Goal: Contribute content: Add original content to the website for others to see

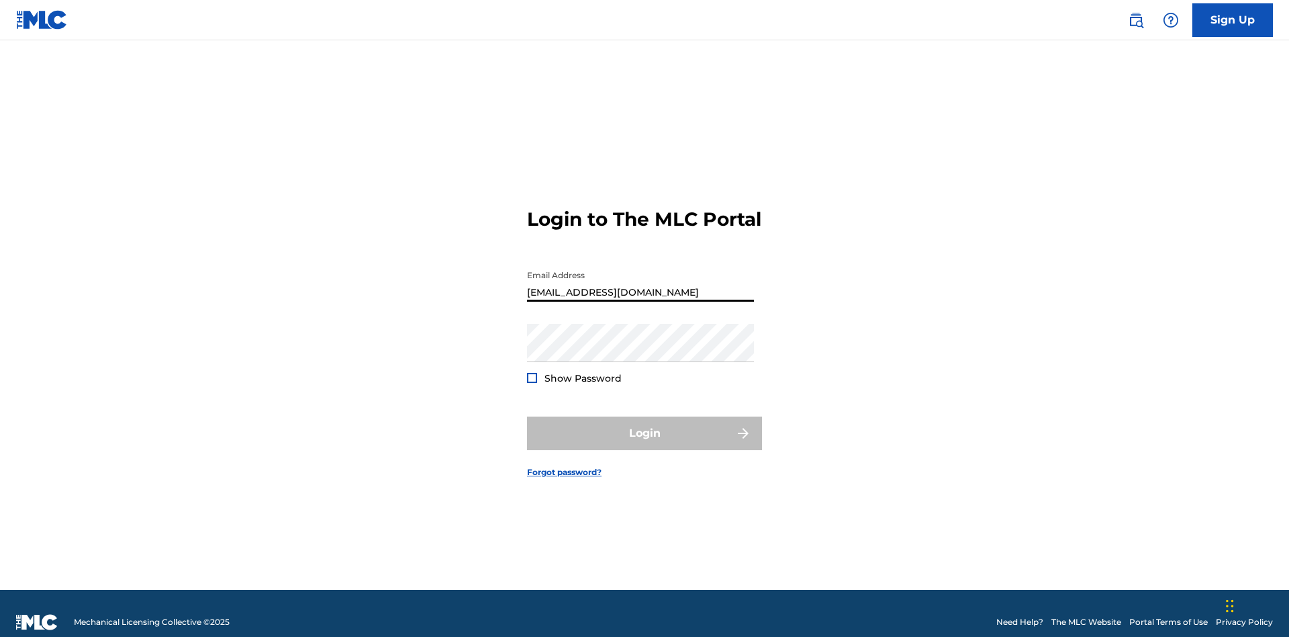
type input "[EMAIL_ADDRESS][DOMAIN_NAME]"
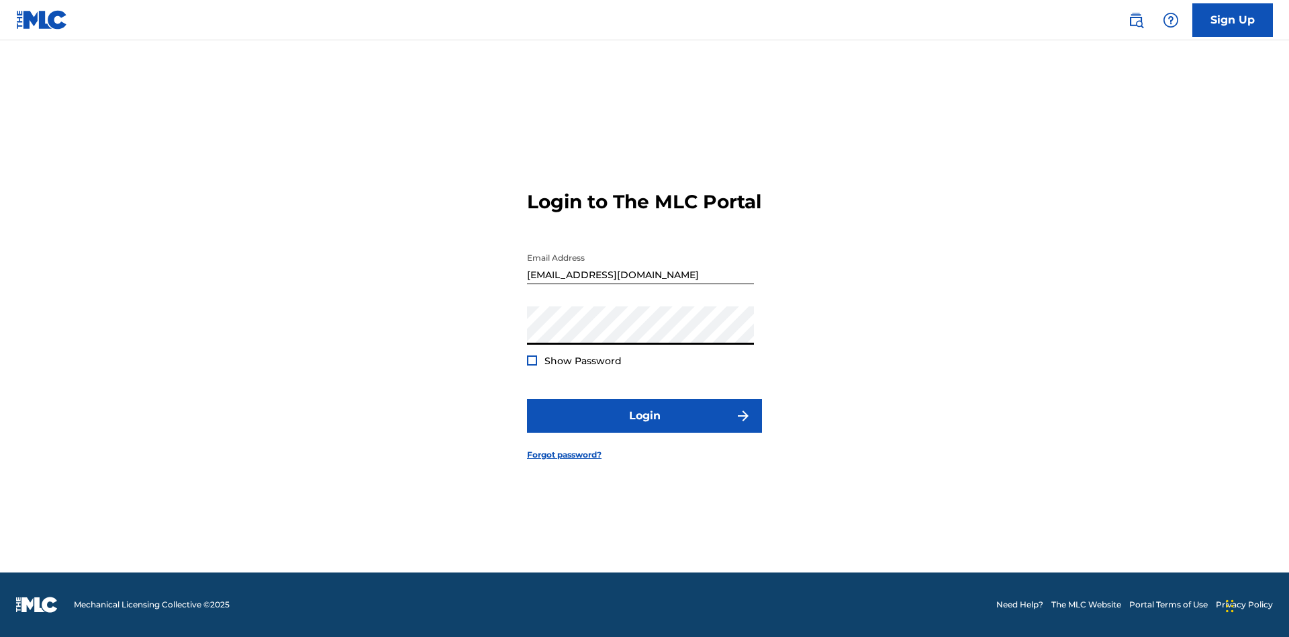
scroll to position [17, 0]
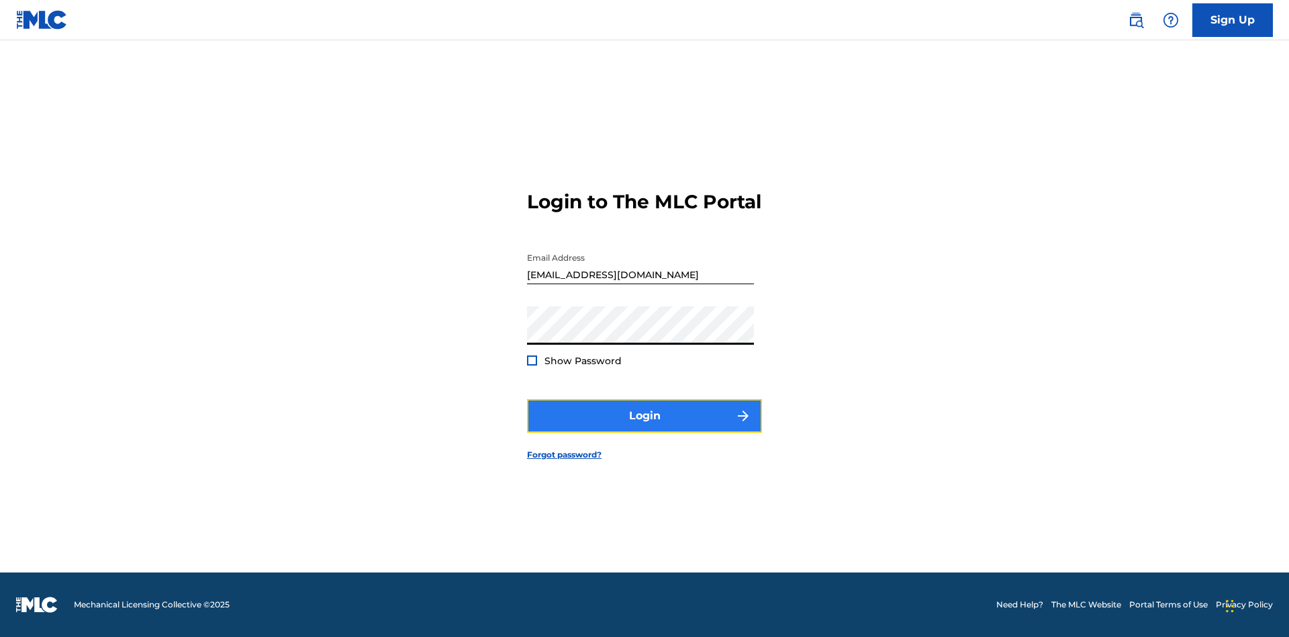
click at [645, 427] on button "Login" at bounding box center [644, 416] width 235 height 34
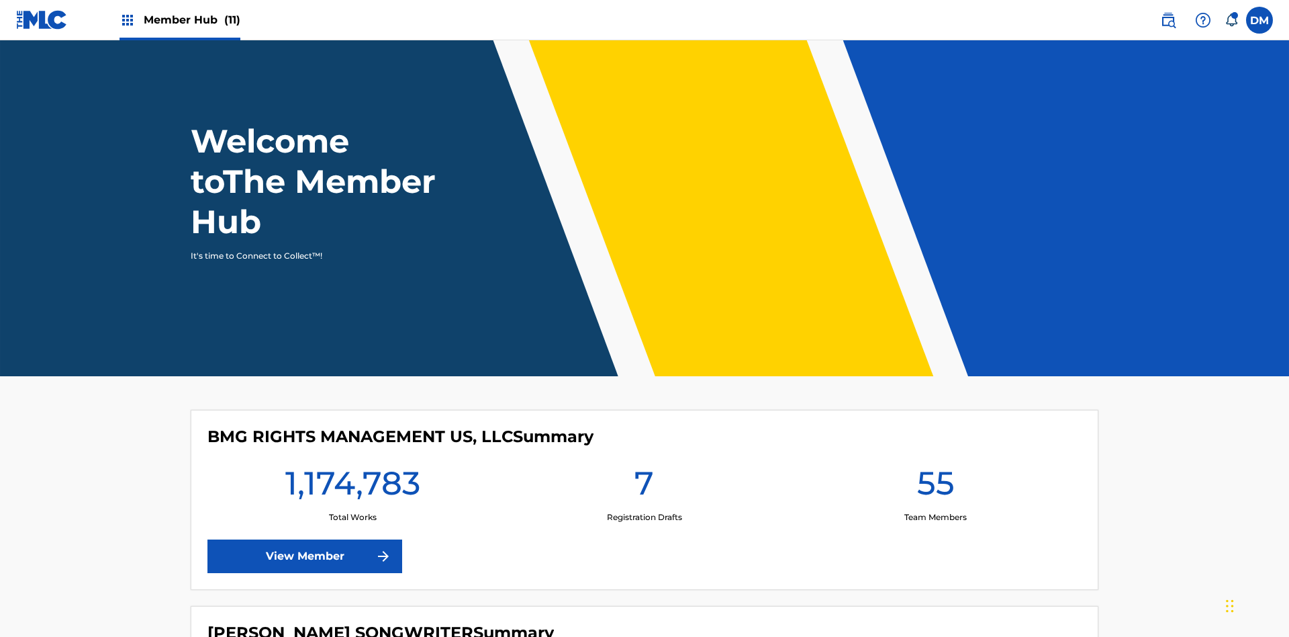
click at [179, 19] on span "Member Hub (11)" at bounding box center [192, 19] width 97 height 15
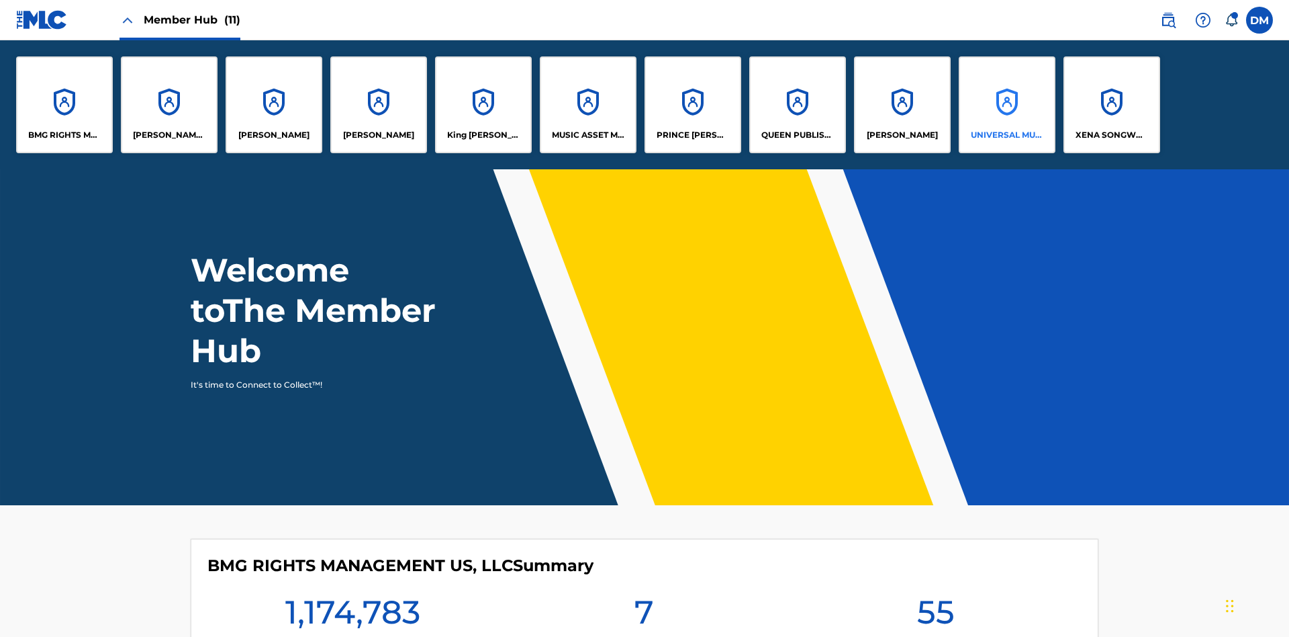
click at [1007, 135] on p "UNIVERSAL MUSIC PUB GROUP" at bounding box center [1007, 135] width 73 height 12
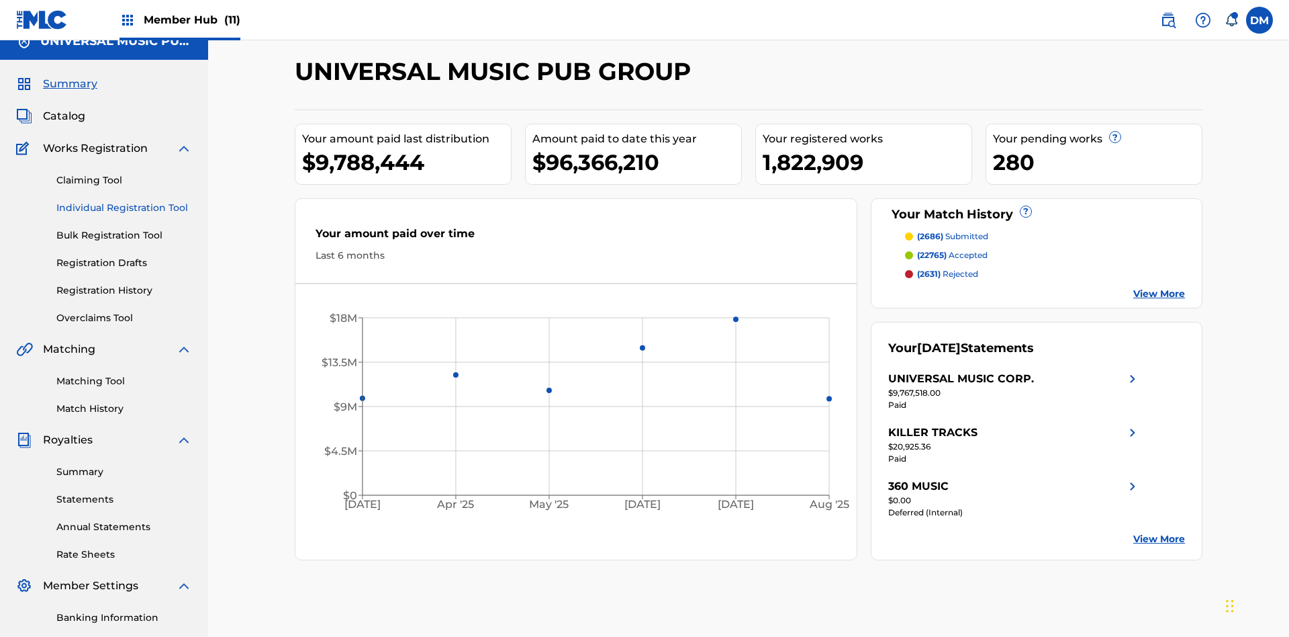
click at [124, 201] on link "Individual Registration Tool" at bounding box center [124, 208] width 136 height 14
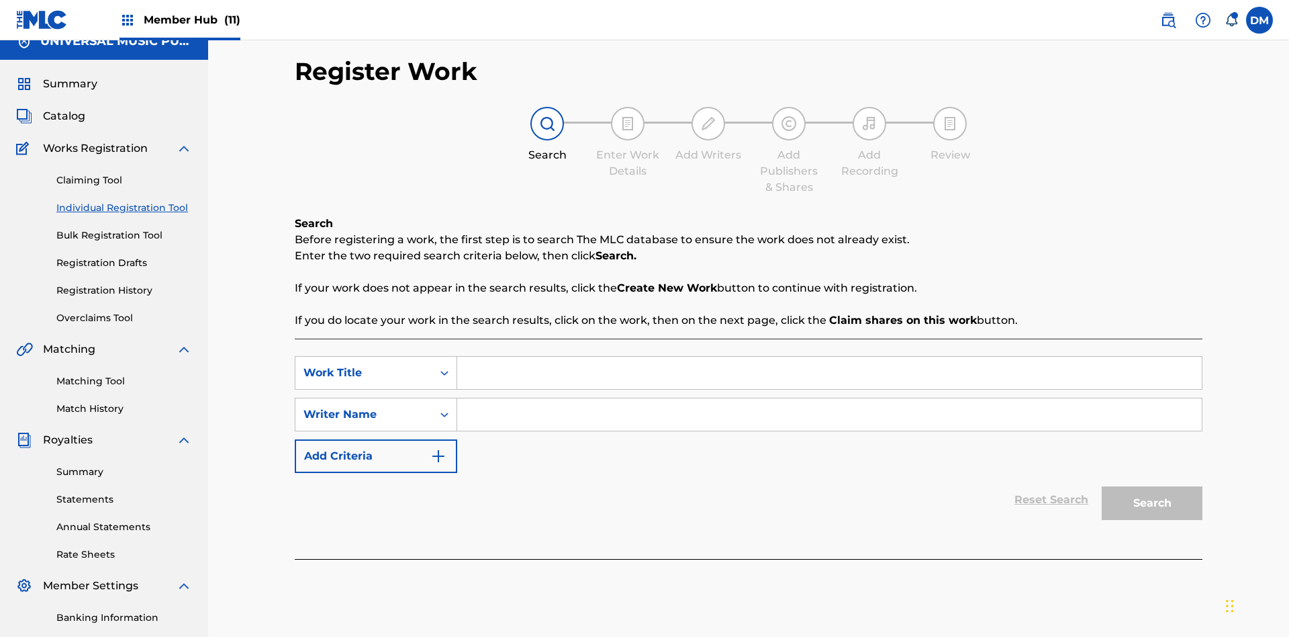
click at [829, 357] on input "Search Form" at bounding box center [829, 373] width 745 height 32
type input "Save At Recordings Page Prior To Adding Recordings"
click at [829, 398] on input "Search Form" at bounding box center [829, 414] width 745 height 32
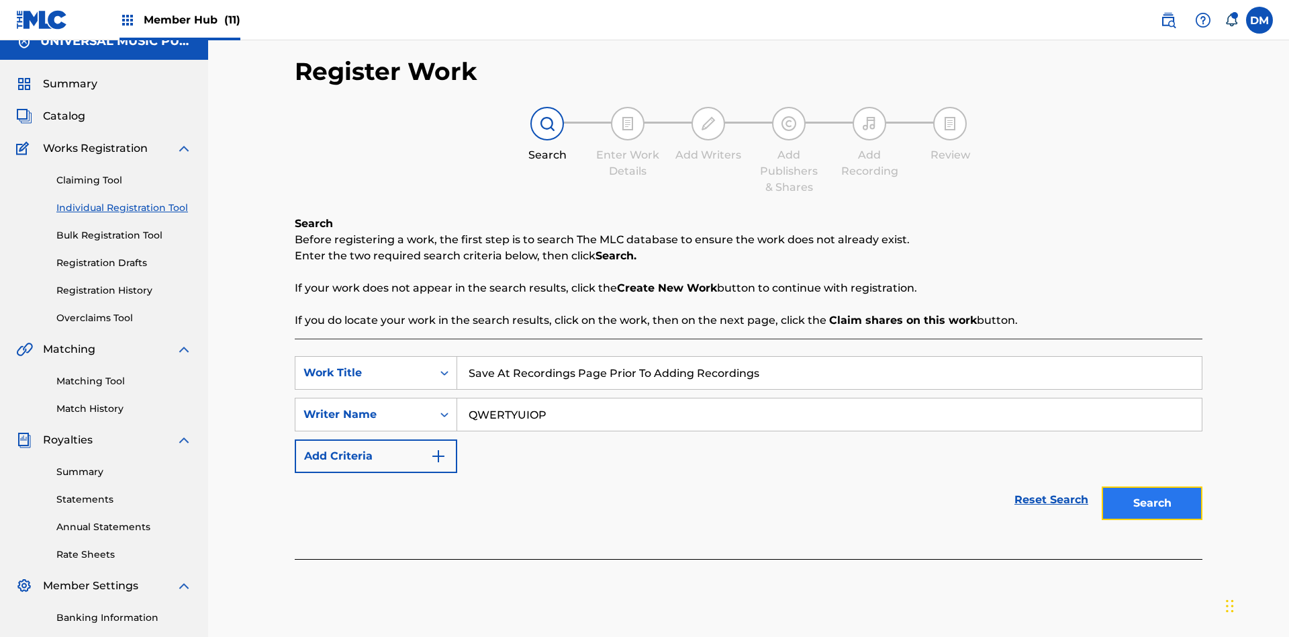
click at [1152, 486] on button "Search" at bounding box center [1152, 503] width 101 height 34
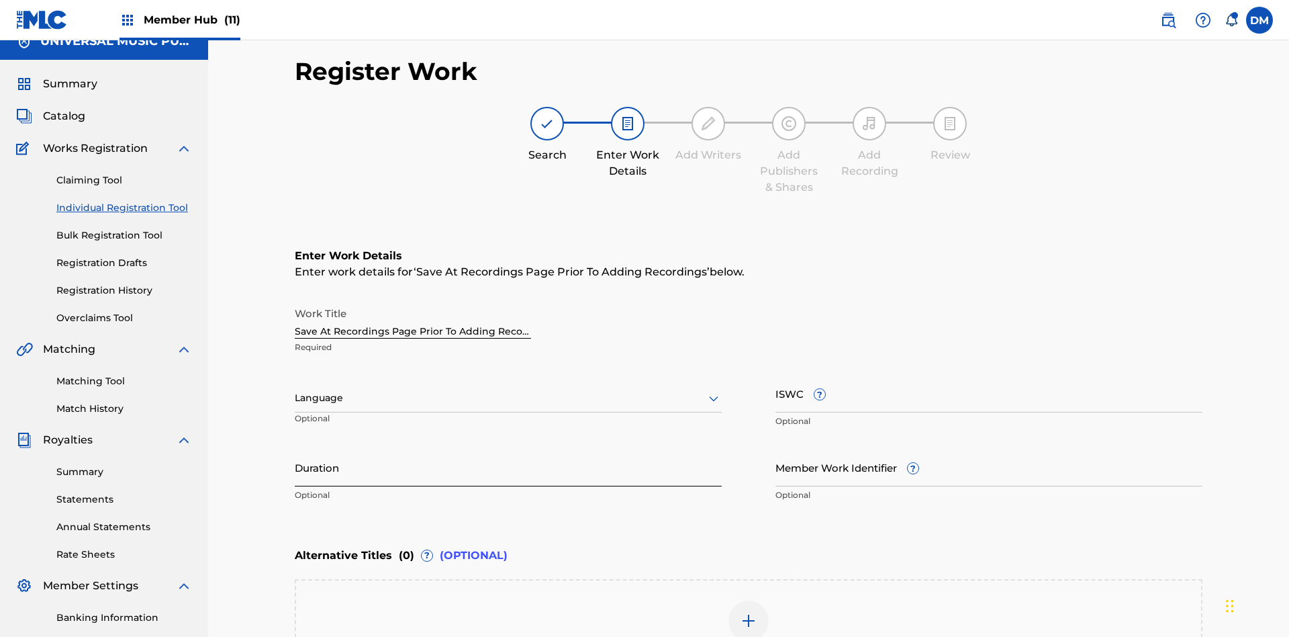
click at [508, 448] on input "Duration" at bounding box center [508, 467] width 427 height 38
click at [508, 448] on input "0" at bounding box center [508, 467] width 427 height 38
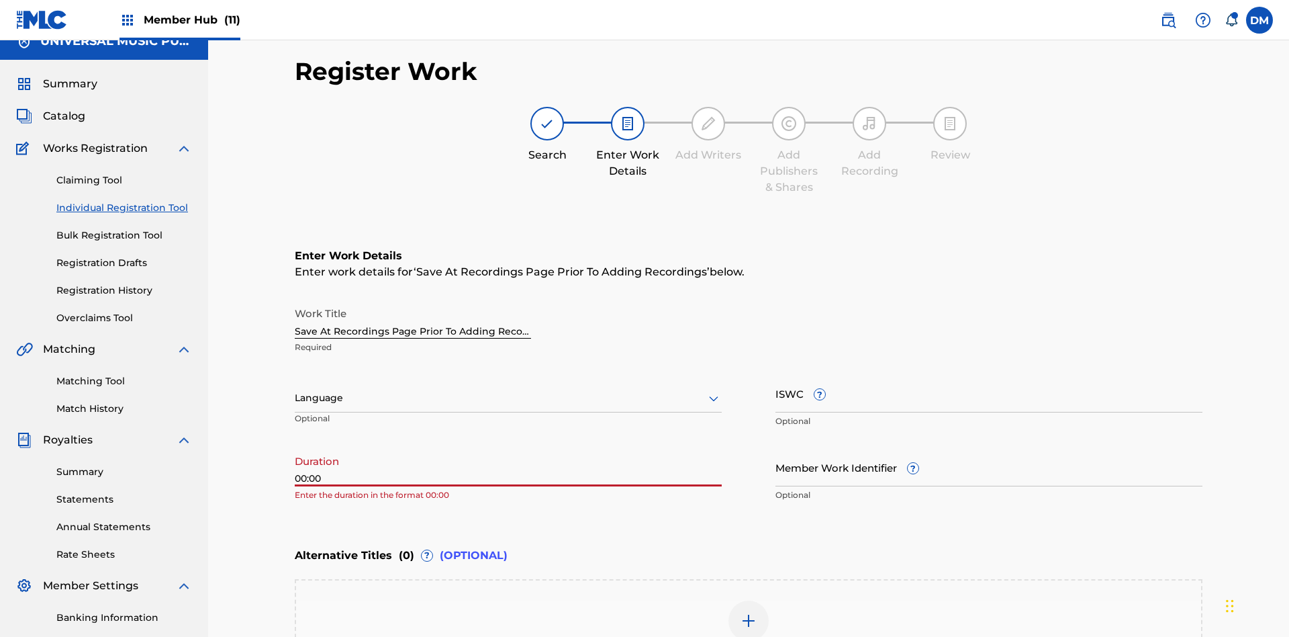
type input "00:00"
click at [714, 390] on icon at bounding box center [714, 398] width 16 height 16
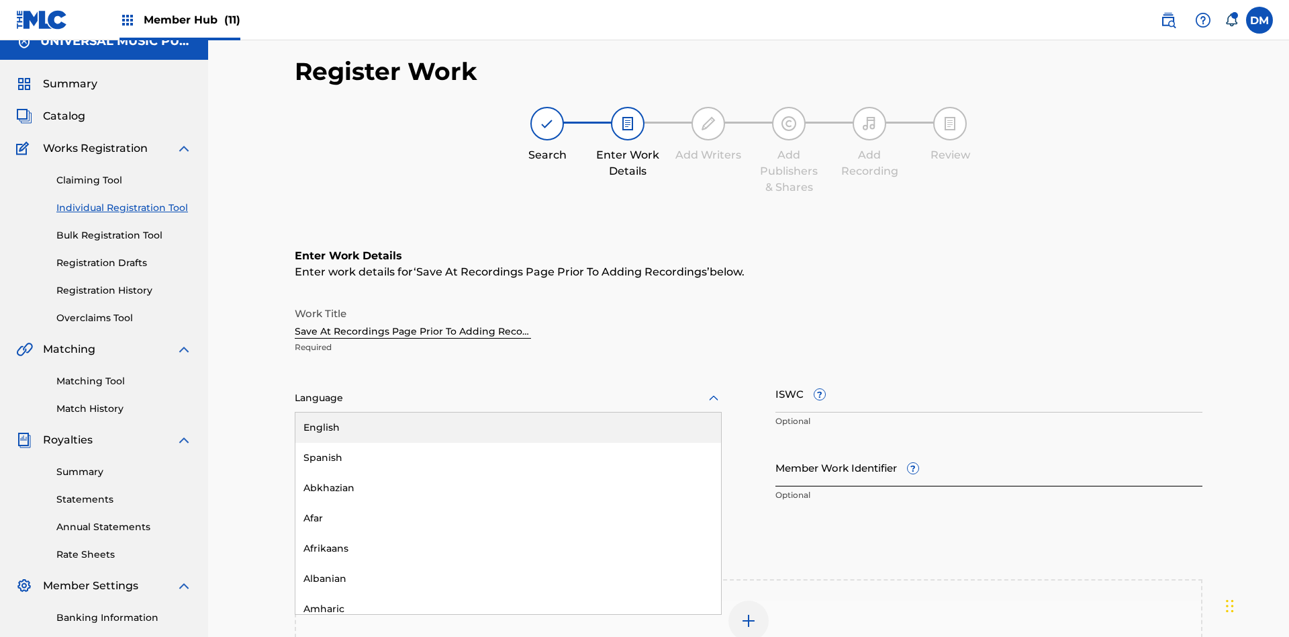
click at [508, 503] on div "Afar" at bounding box center [508, 518] width 426 height 30
click at [989, 448] on input "Member Work Identifier ?" at bounding box center [989, 467] width 427 height 38
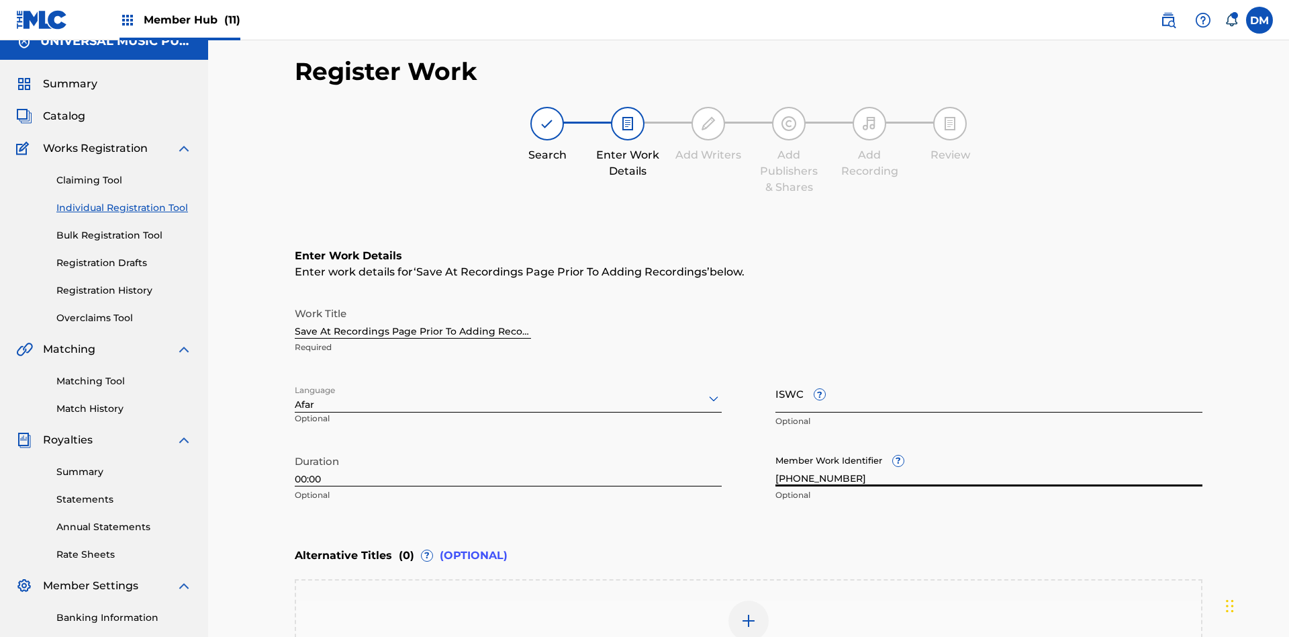
type input "2025.09.19.05"
click at [989, 374] on input "ISWC ?" at bounding box center [989, 393] width 427 height 38
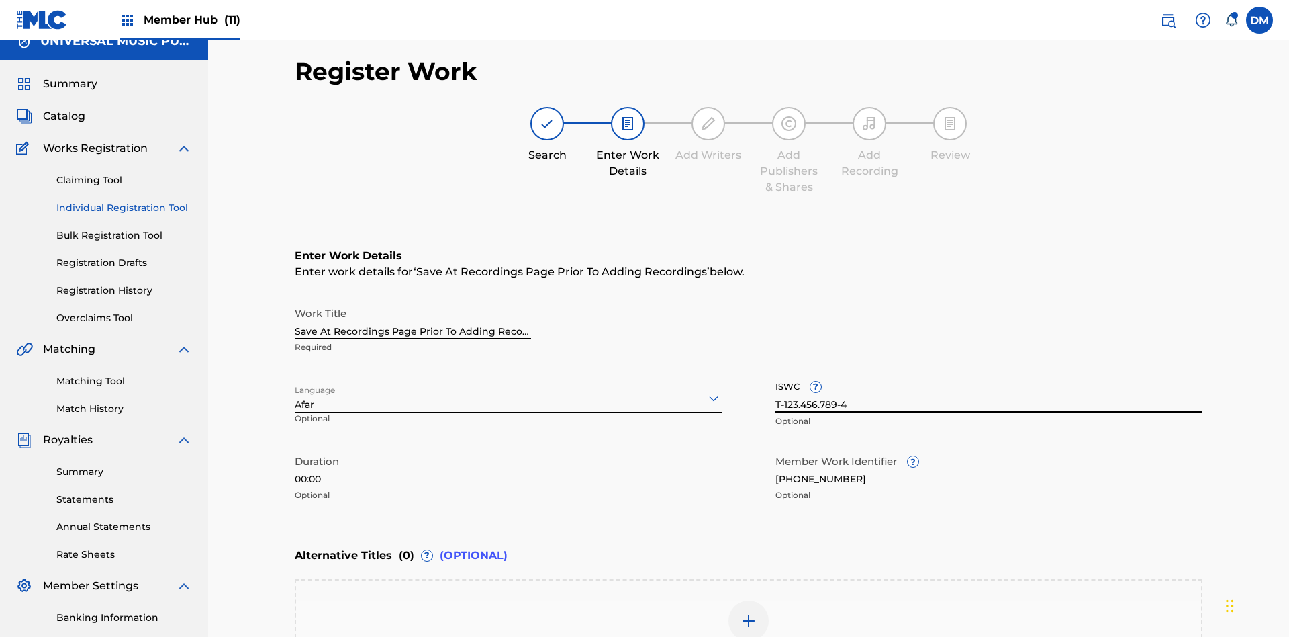
type input "T-123.456.789-4"
click at [749, 612] on img at bounding box center [749, 620] width 16 height 16
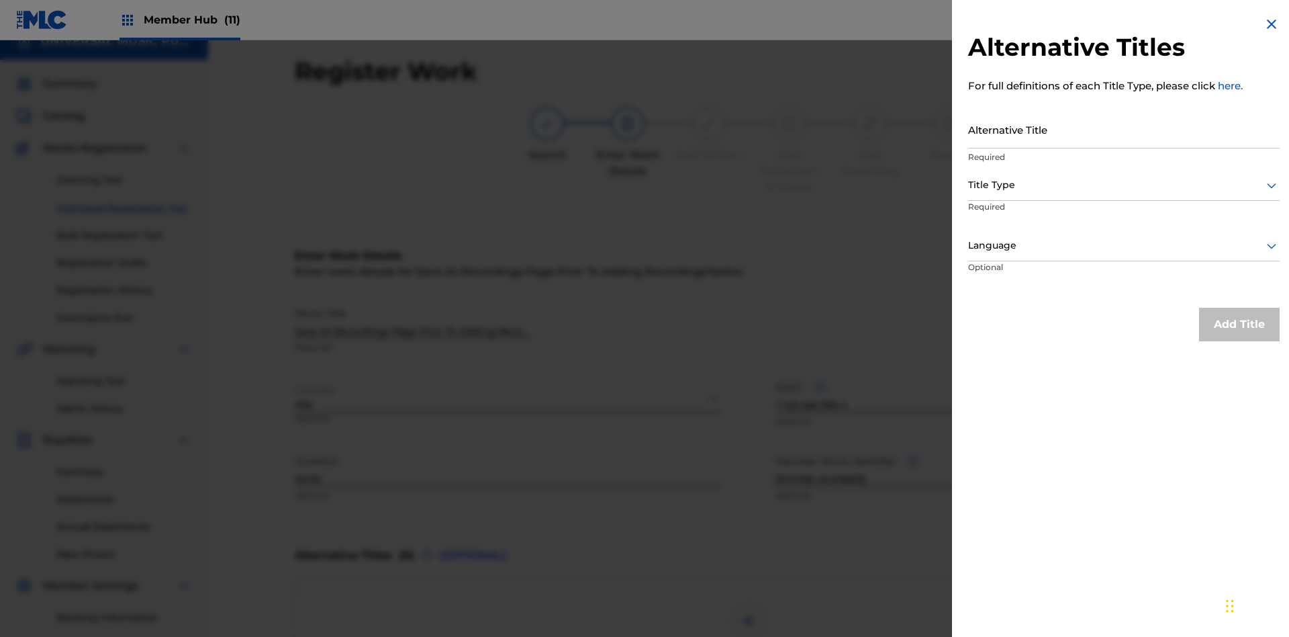
click at [1124, 129] on input "Alternative Title" at bounding box center [1124, 129] width 312 height 38
type input "Alt Title"
click at [1124, 185] on div at bounding box center [1124, 185] width 312 height 17
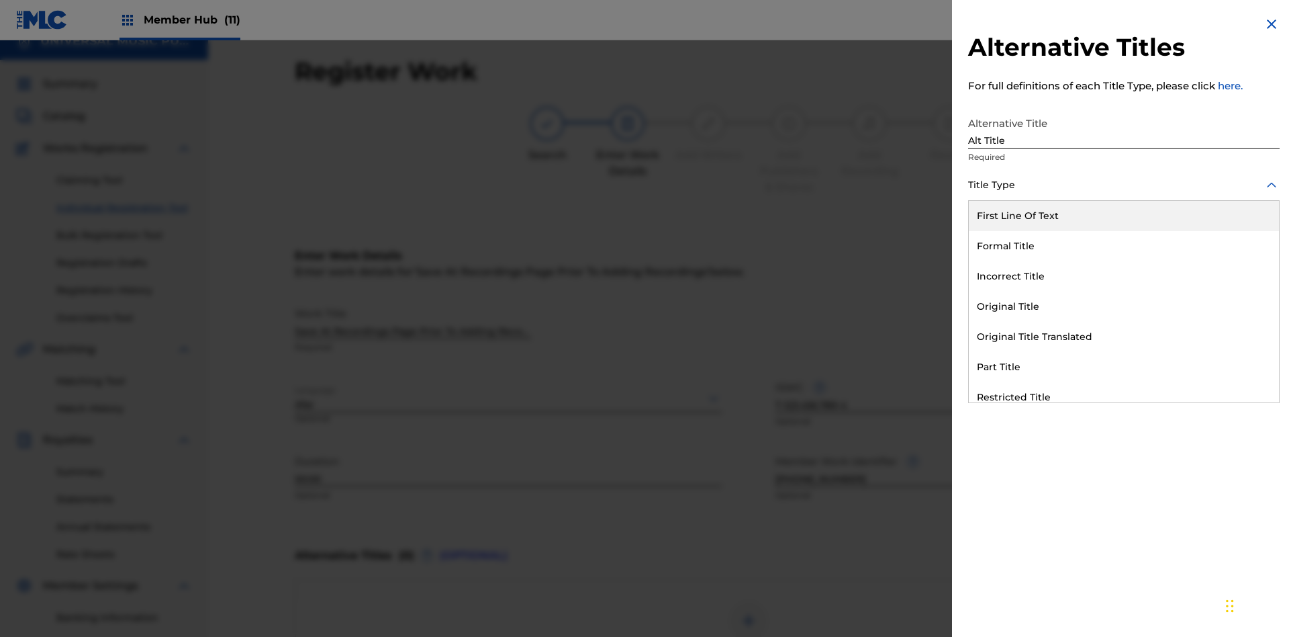
click at [1124, 306] on div "Original Title" at bounding box center [1124, 306] width 310 height 30
click at [1124, 245] on div at bounding box center [1124, 245] width 312 height 17
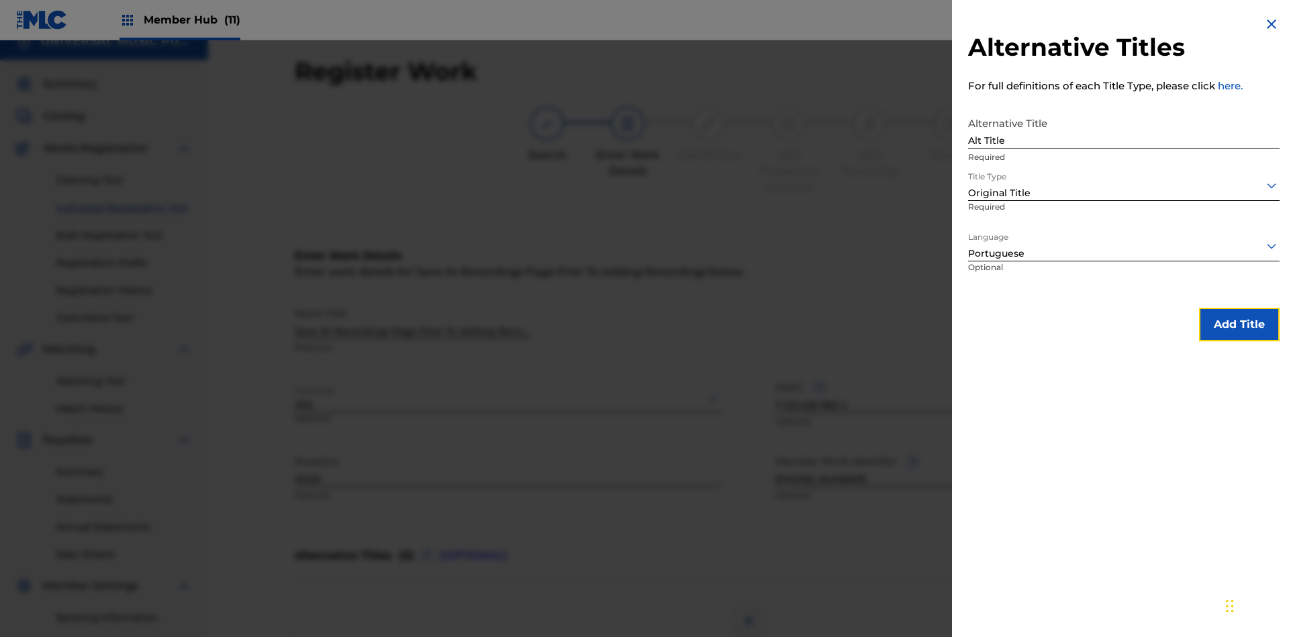
click at [1240, 324] on button "Add Title" at bounding box center [1239, 325] width 81 height 34
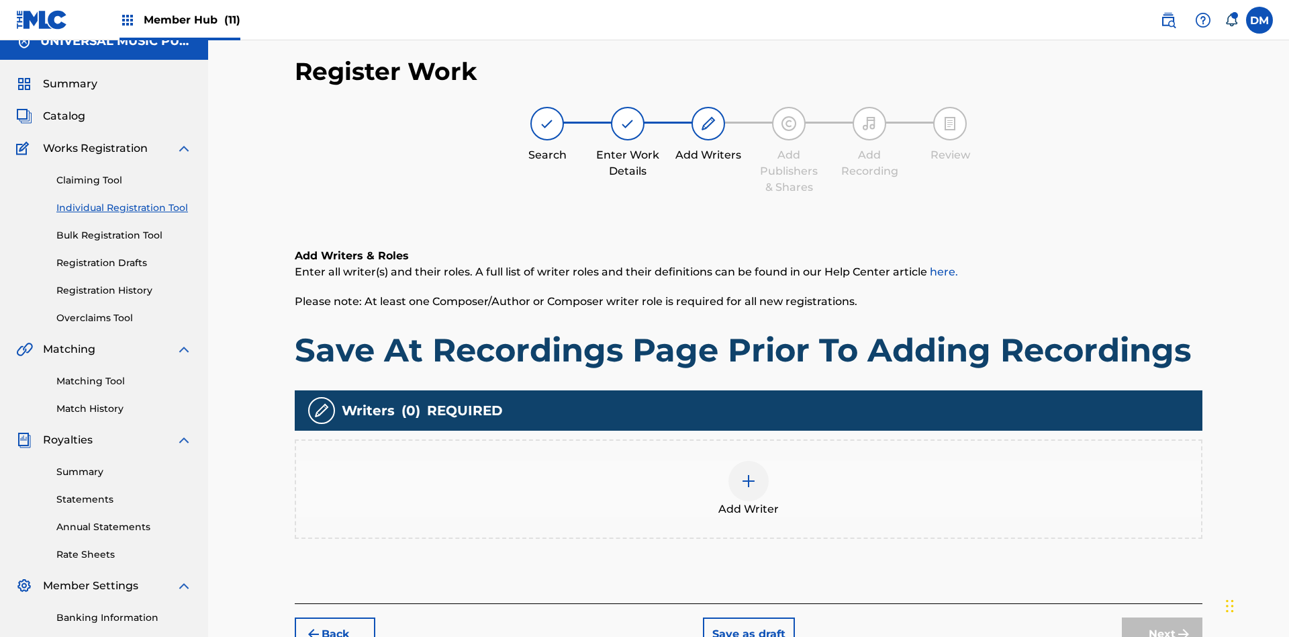
click at [749, 473] on img at bounding box center [749, 481] width 16 height 16
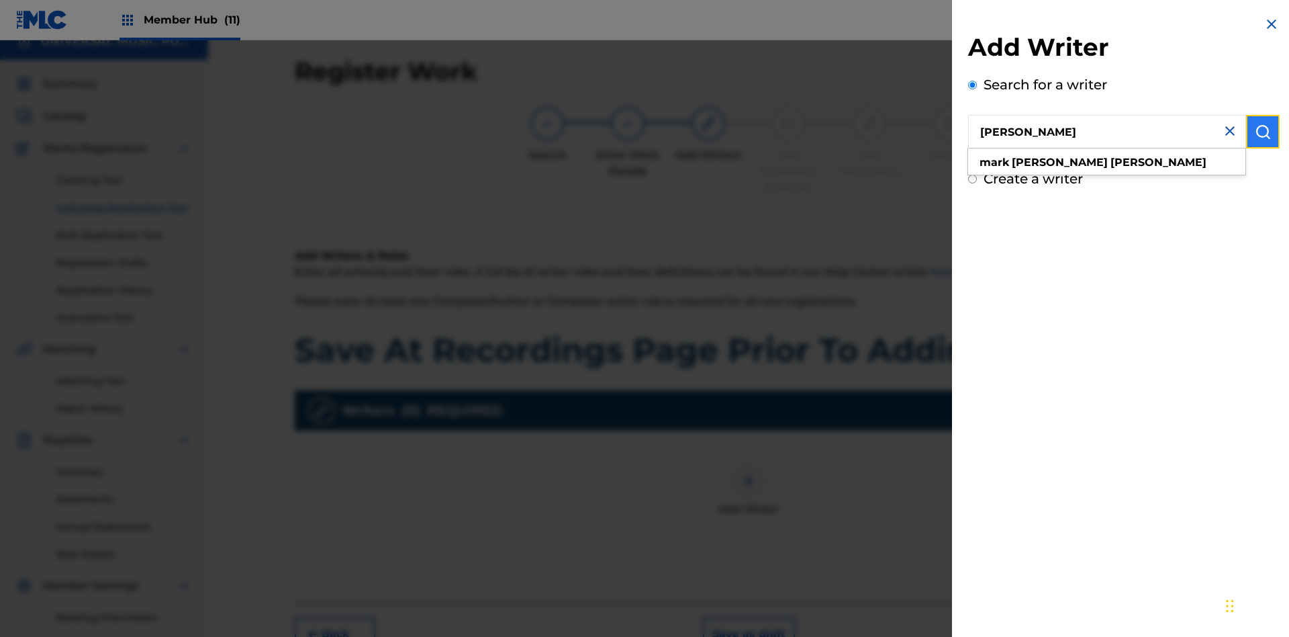
click at [1263, 132] on img "submit" at bounding box center [1263, 132] width 16 height 16
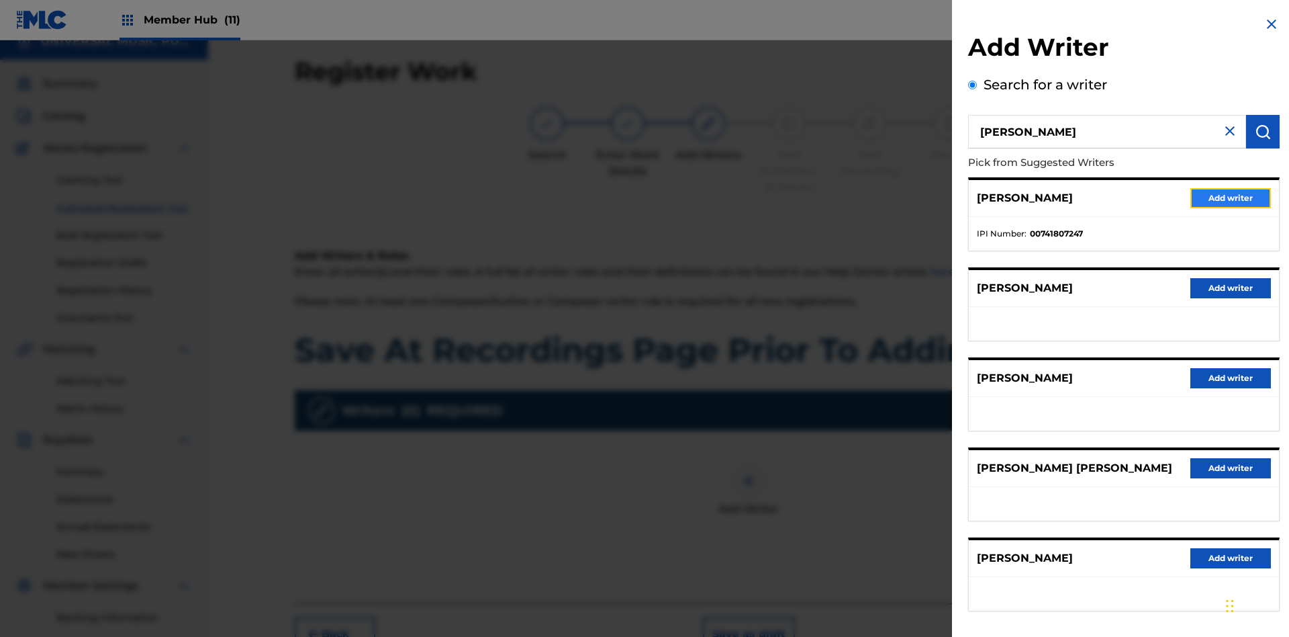
click at [1231, 197] on button "Add writer" at bounding box center [1231, 198] width 81 height 20
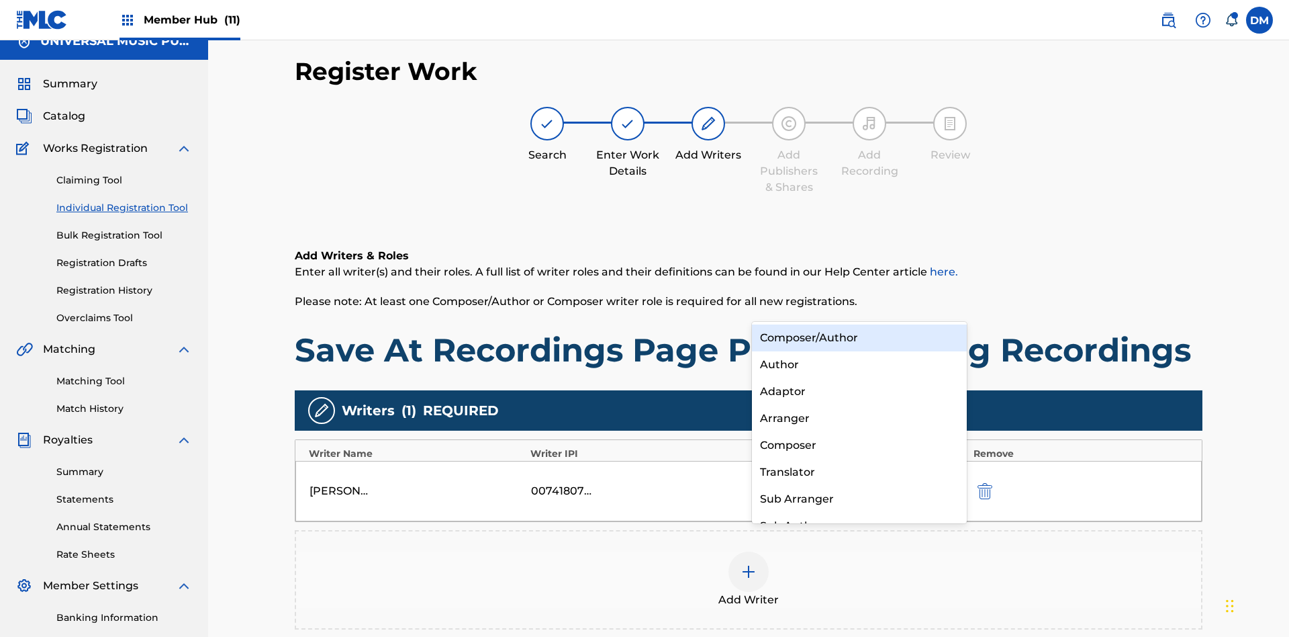
click at [859, 445] on div "Composer" at bounding box center [859, 445] width 215 height 27
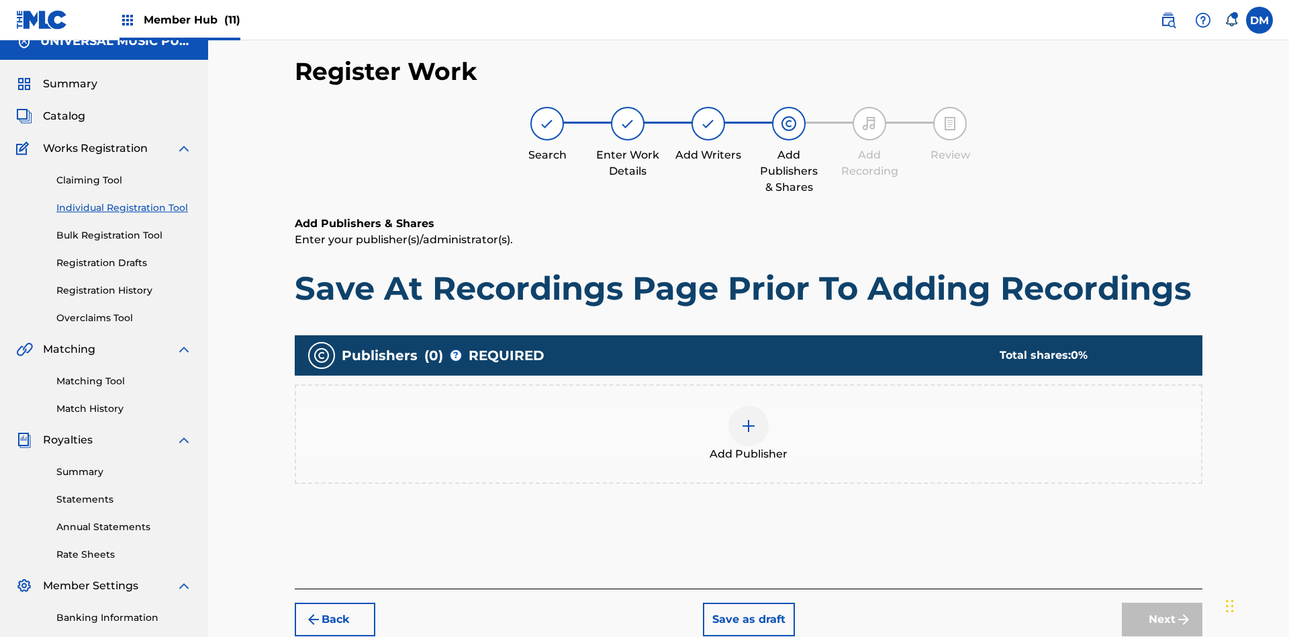
click at [749, 418] on img at bounding box center [749, 426] width 16 height 16
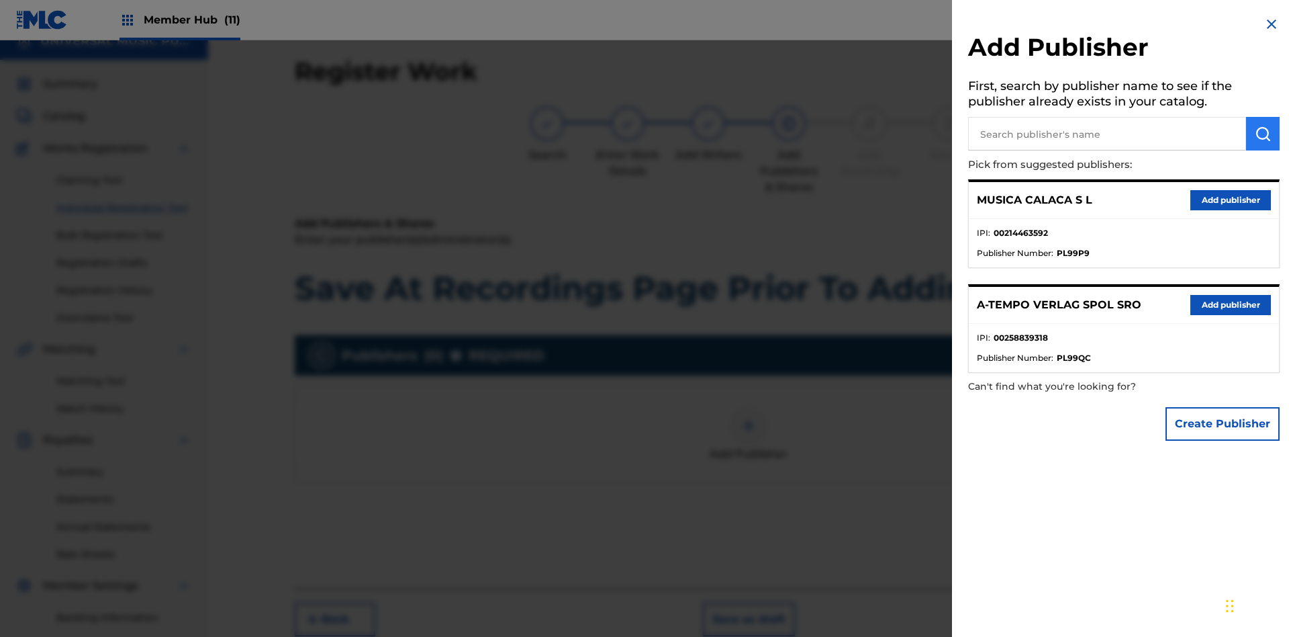
click at [1107, 134] on input "text" at bounding box center [1107, 134] width 278 height 34
type input "Test2025.09.19.05.31.46"
click at [1263, 134] on img "submit" at bounding box center [1263, 134] width 16 height 16
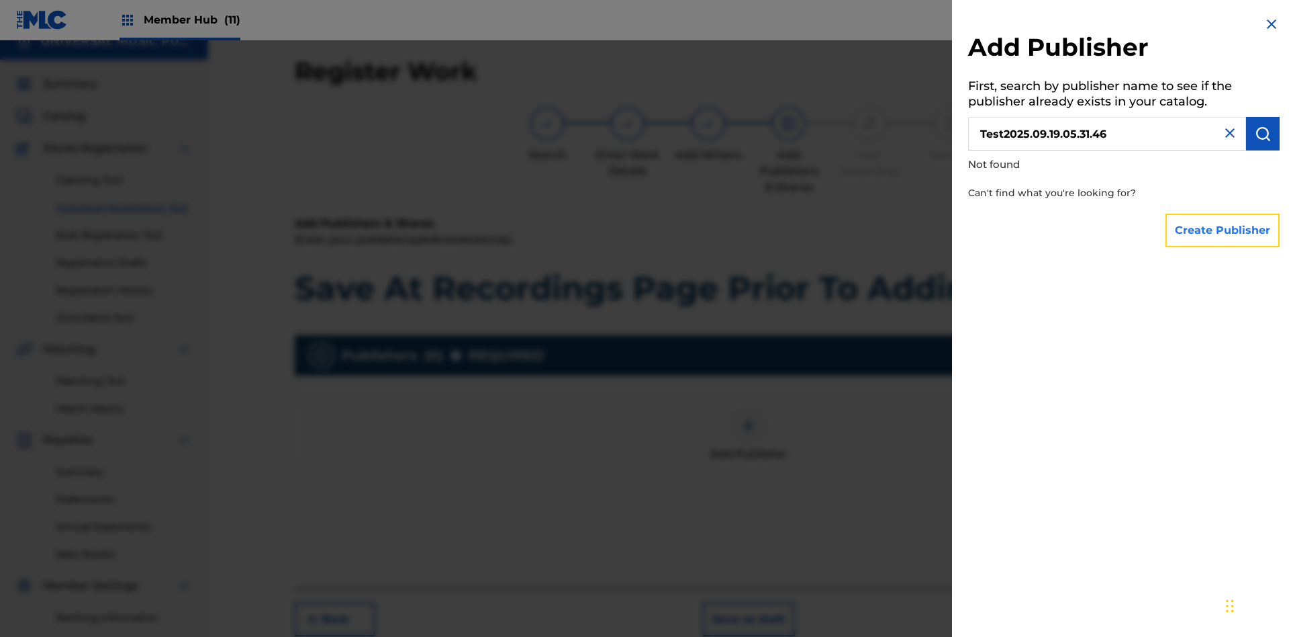
click at [1223, 230] on button "Create Publisher" at bounding box center [1223, 231] width 114 height 34
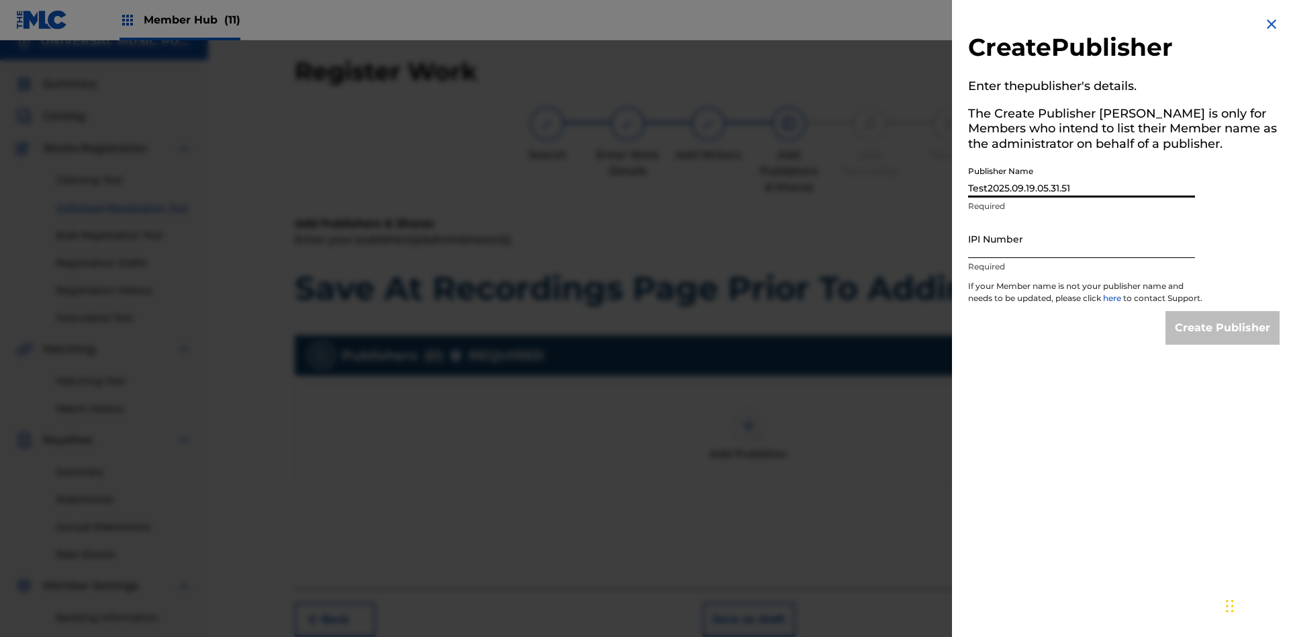
click at [1082, 238] on input "IPI Number" at bounding box center [1081, 239] width 227 height 38
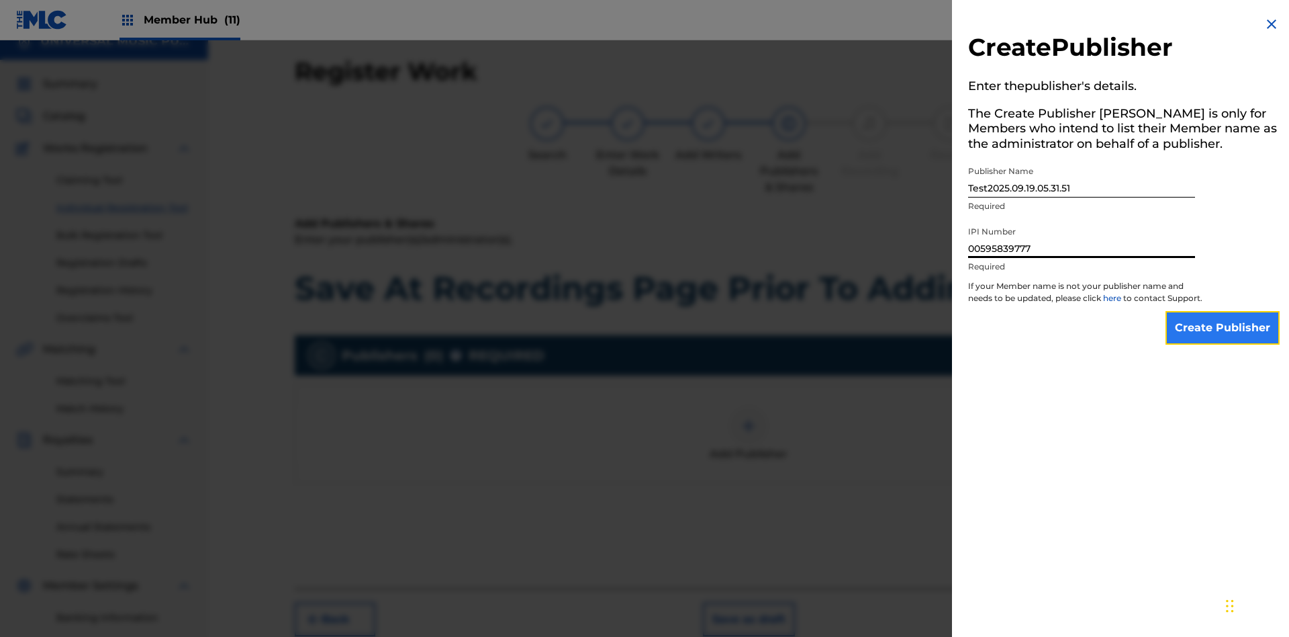
click at [1223, 340] on input "Create Publisher" at bounding box center [1223, 328] width 114 height 34
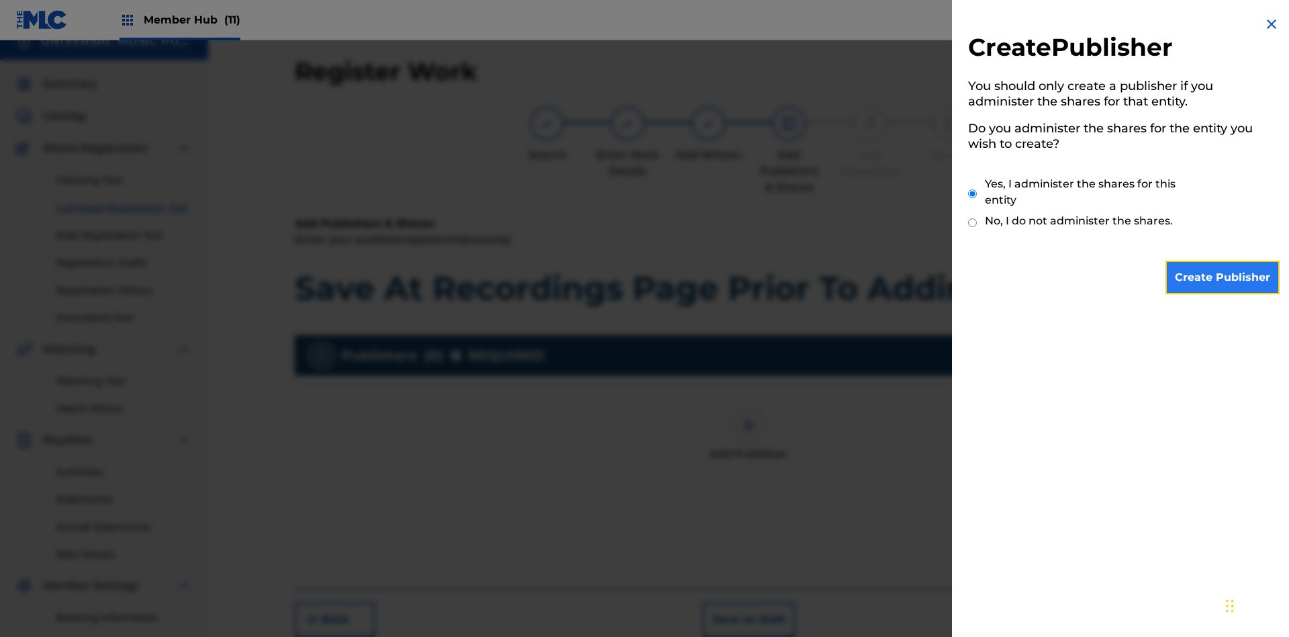
click at [1223, 277] on input "Create Publisher" at bounding box center [1223, 278] width 114 height 34
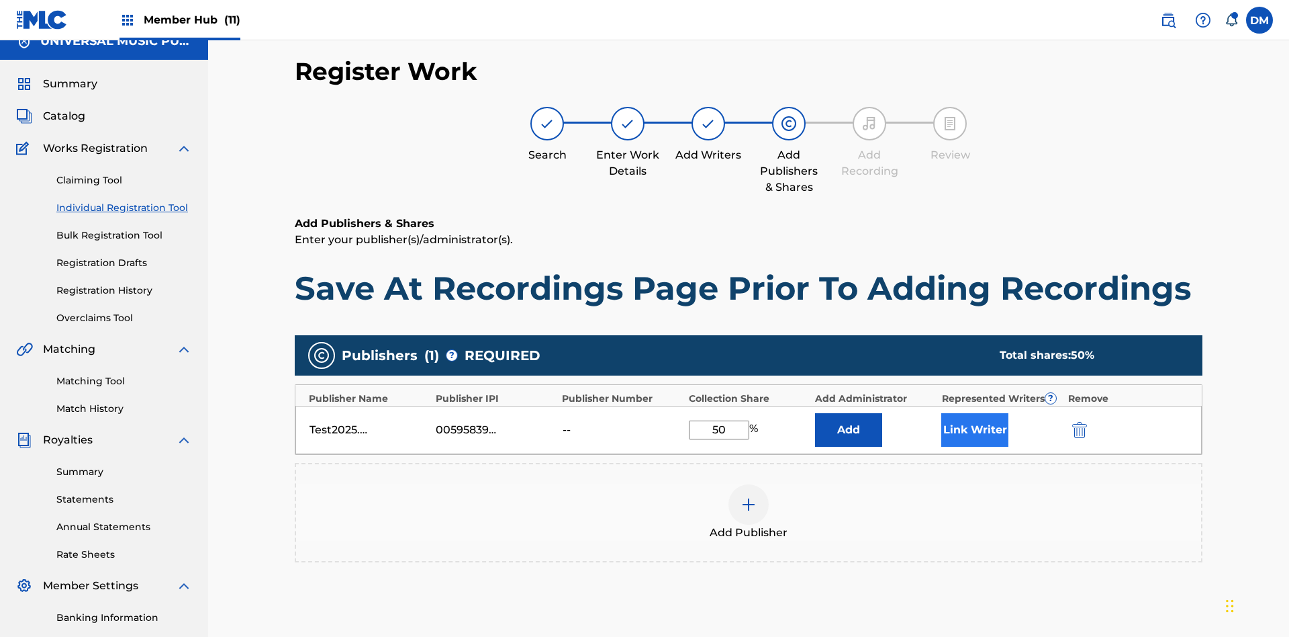
type input "50"
click at [975, 413] on button "Link Writer" at bounding box center [974, 430] width 67 height 34
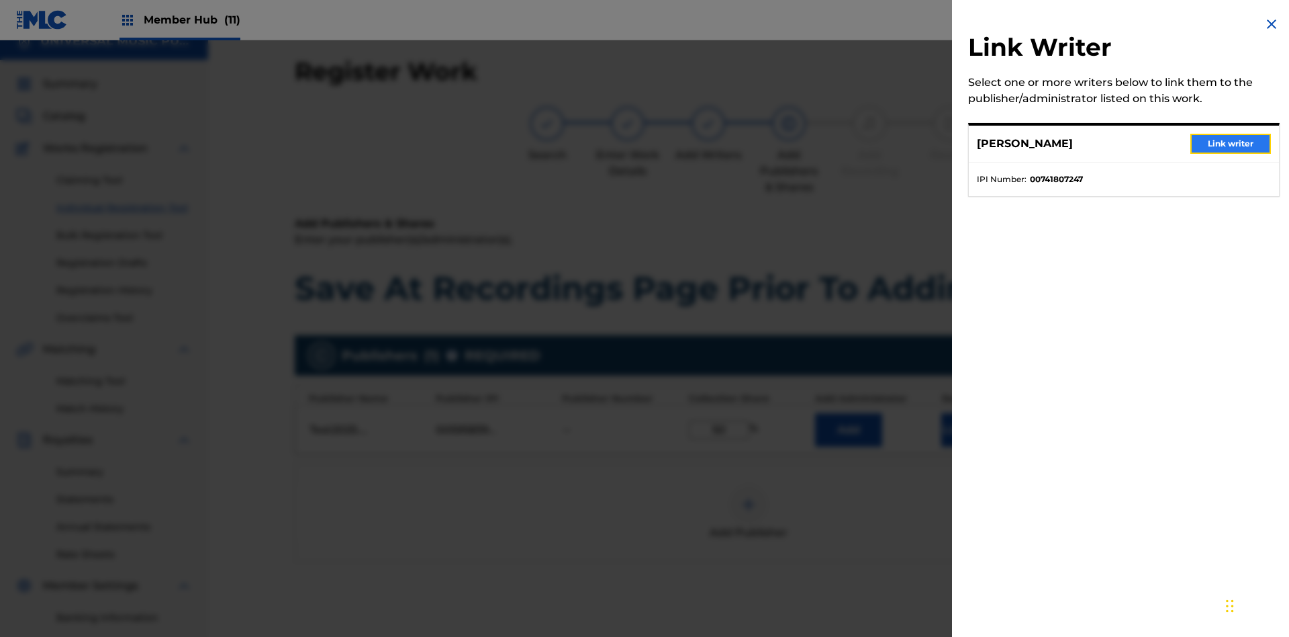
click at [1231, 144] on button "Link writer" at bounding box center [1231, 144] width 81 height 20
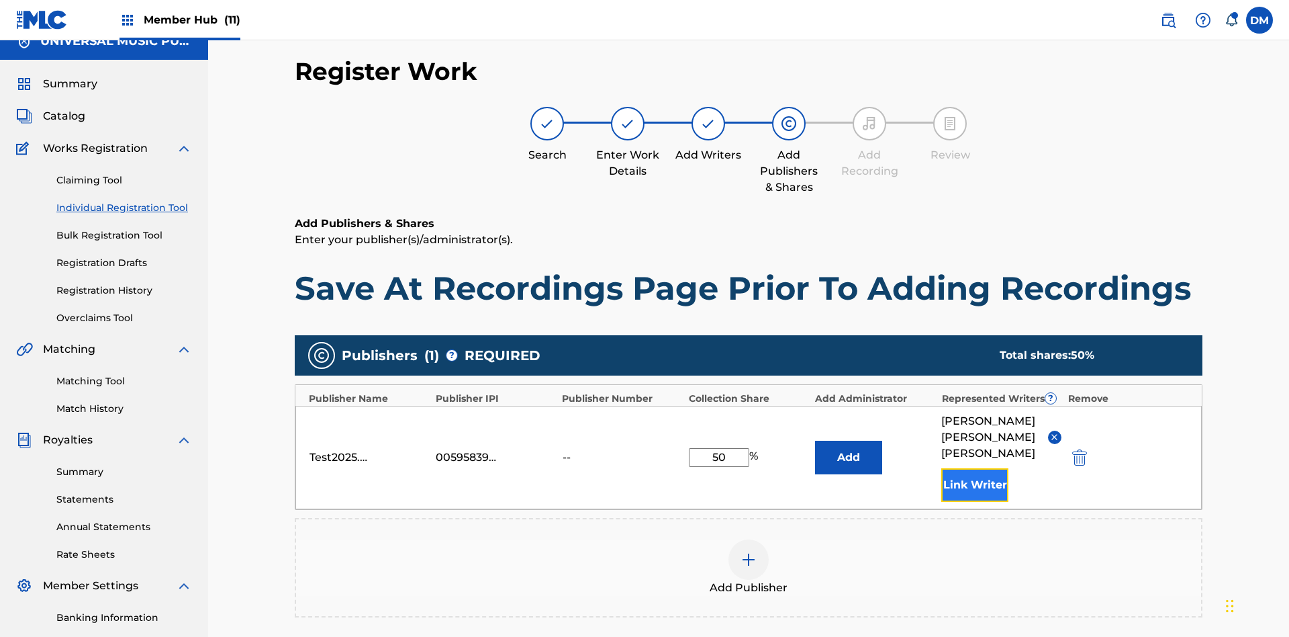
click at [975, 468] on button "Link Writer" at bounding box center [974, 485] width 67 height 34
click at [849, 441] on button "Add" at bounding box center [848, 458] width 67 height 34
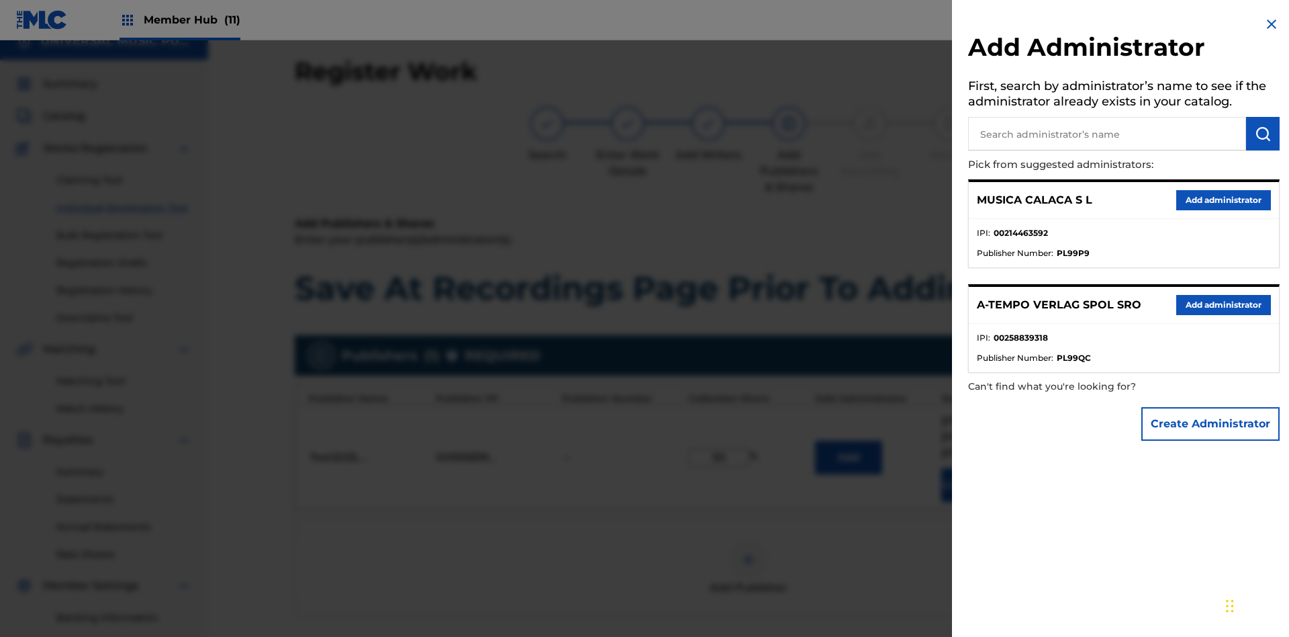
click at [1107, 134] on input "text" at bounding box center [1107, 134] width 278 height 34
type input "Test2025.09.19.05.32.18"
click at [1263, 134] on img "submit" at bounding box center [1263, 134] width 16 height 16
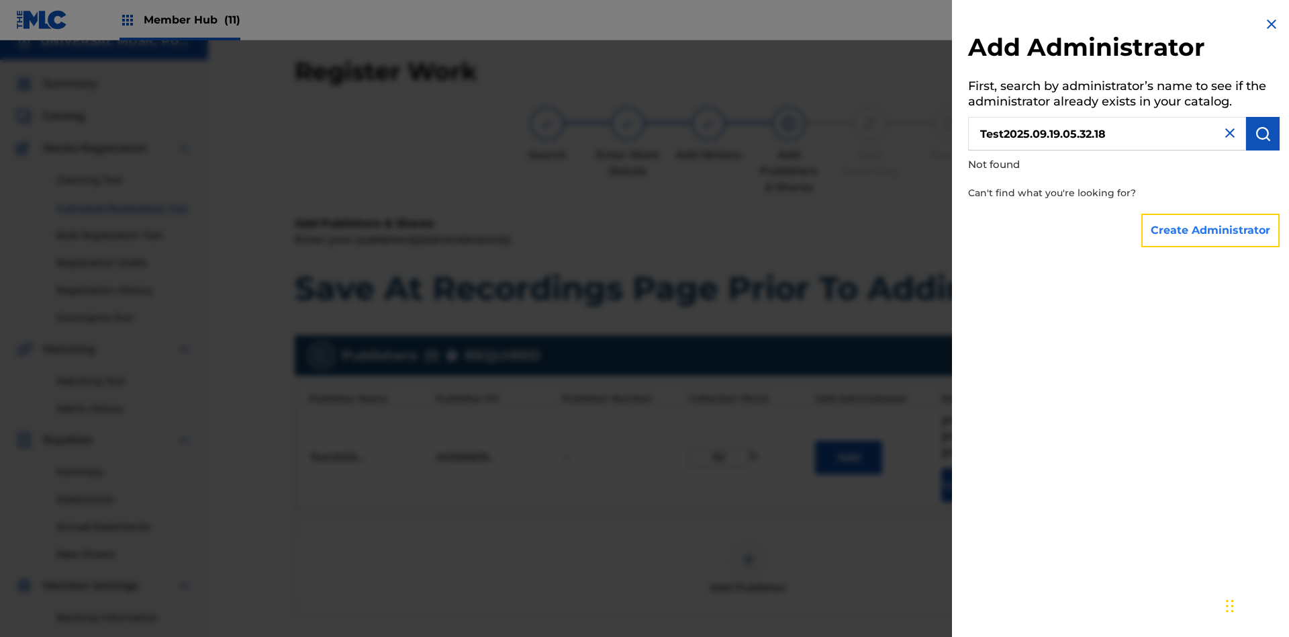
click at [1211, 230] on button "Create Administrator" at bounding box center [1211, 231] width 138 height 34
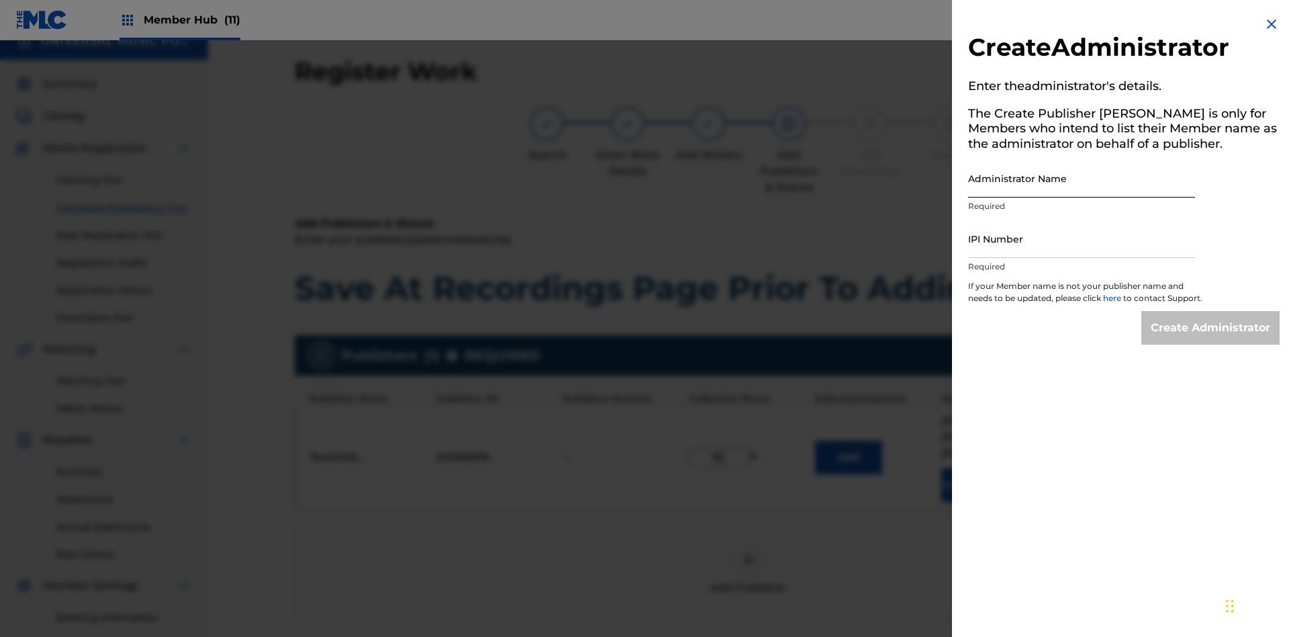
click at [1082, 178] on input "Administrator Name" at bounding box center [1081, 178] width 227 height 38
type input "Test2025.09.19.05.32.24"
click at [1082, 238] on input "IPI Number" at bounding box center [1081, 239] width 227 height 38
click at [1211, 340] on input "Create Administrator" at bounding box center [1211, 328] width 138 height 34
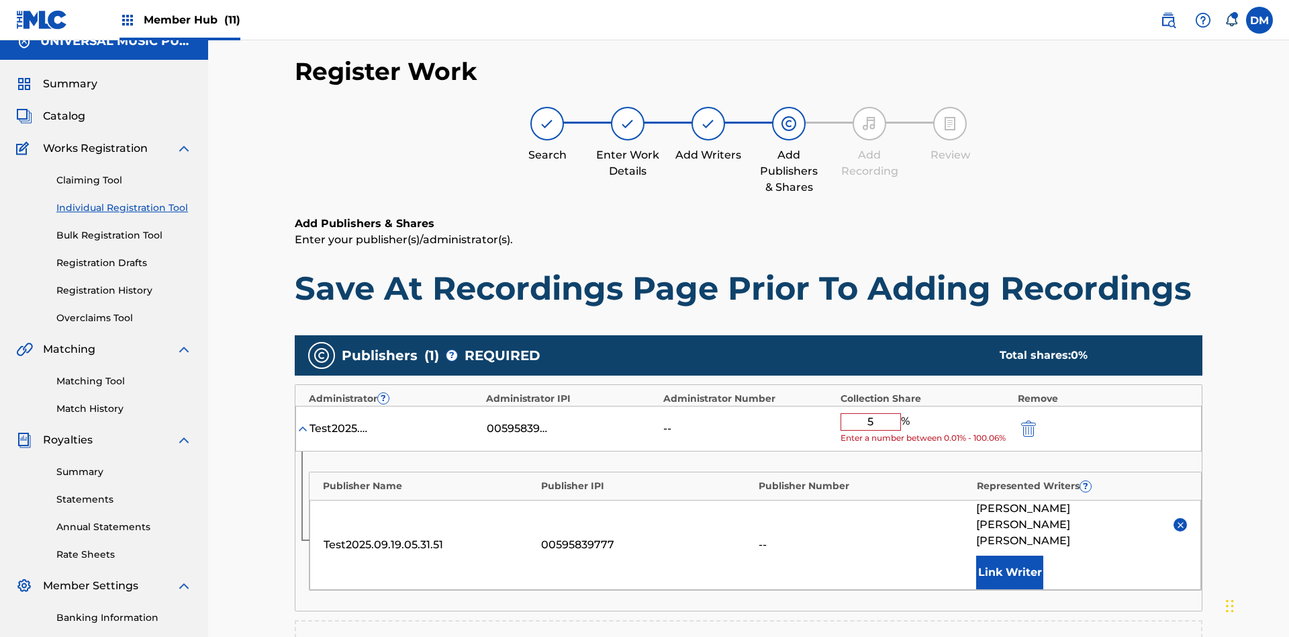
type input "50"
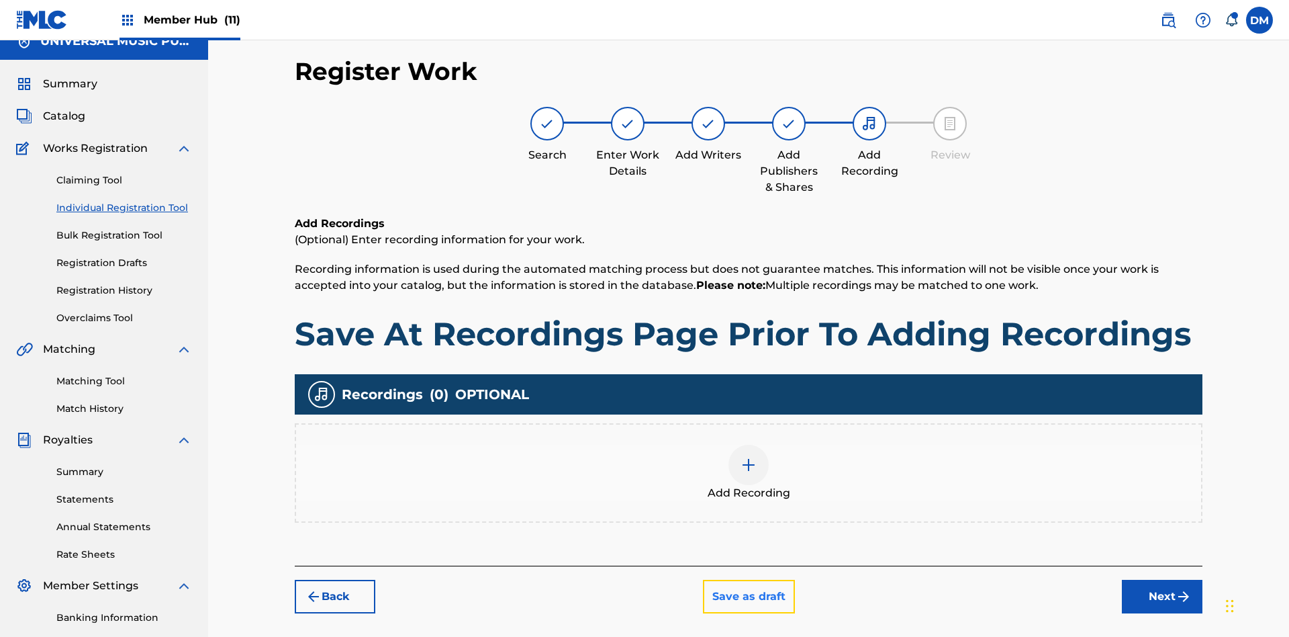
click at [748, 580] on button "Save as draft" at bounding box center [749, 597] width 92 height 34
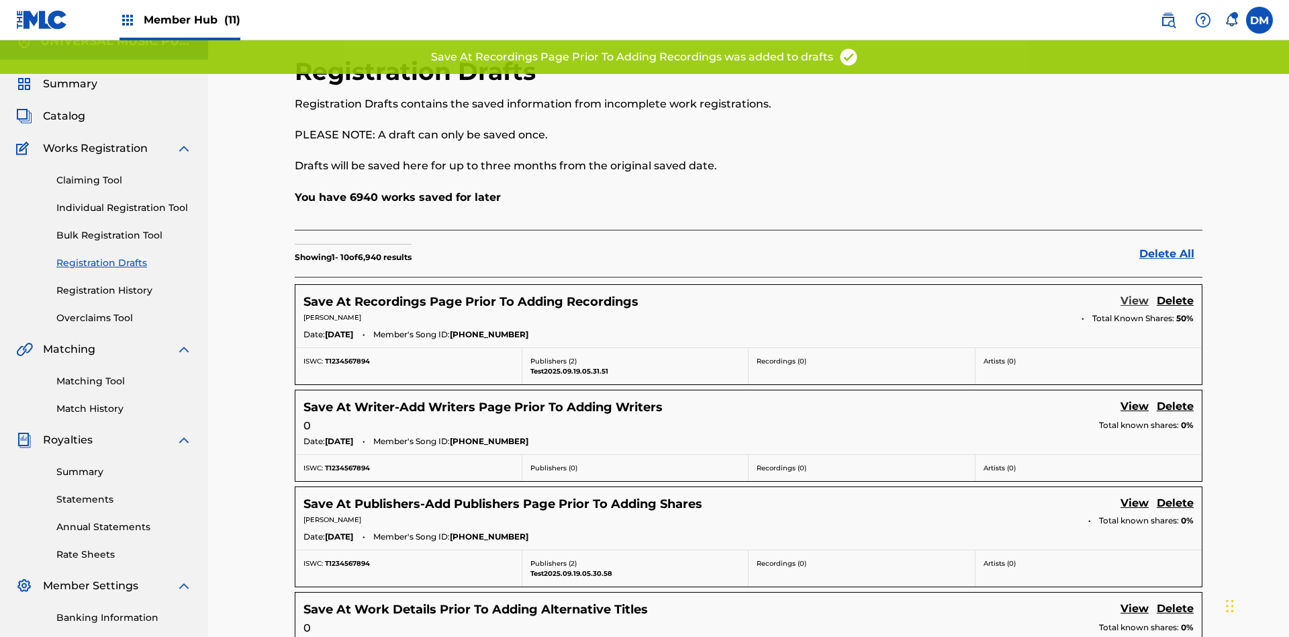
click at [1135, 293] on link "View" at bounding box center [1135, 302] width 28 height 18
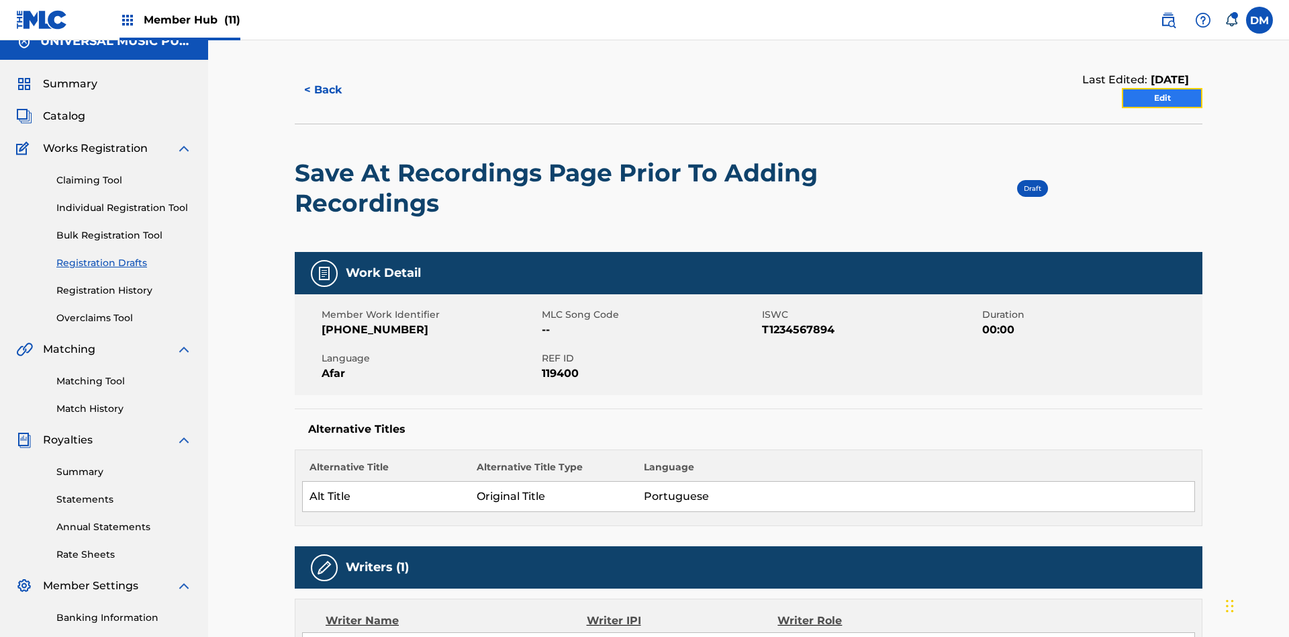
click at [1162, 91] on link "Edit" at bounding box center [1162, 98] width 81 height 20
